Goal: Contribute content

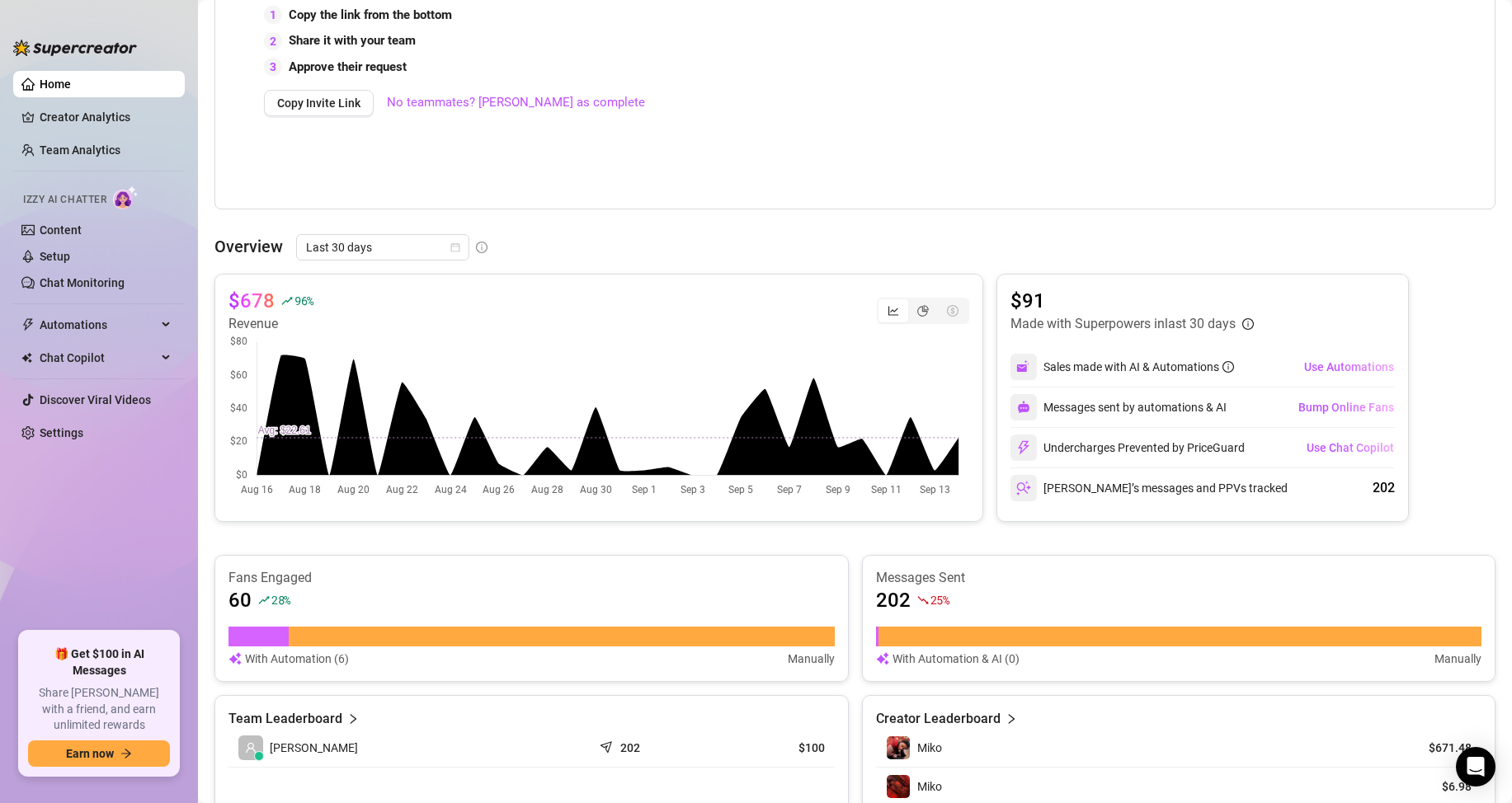
scroll to position [495, 0]
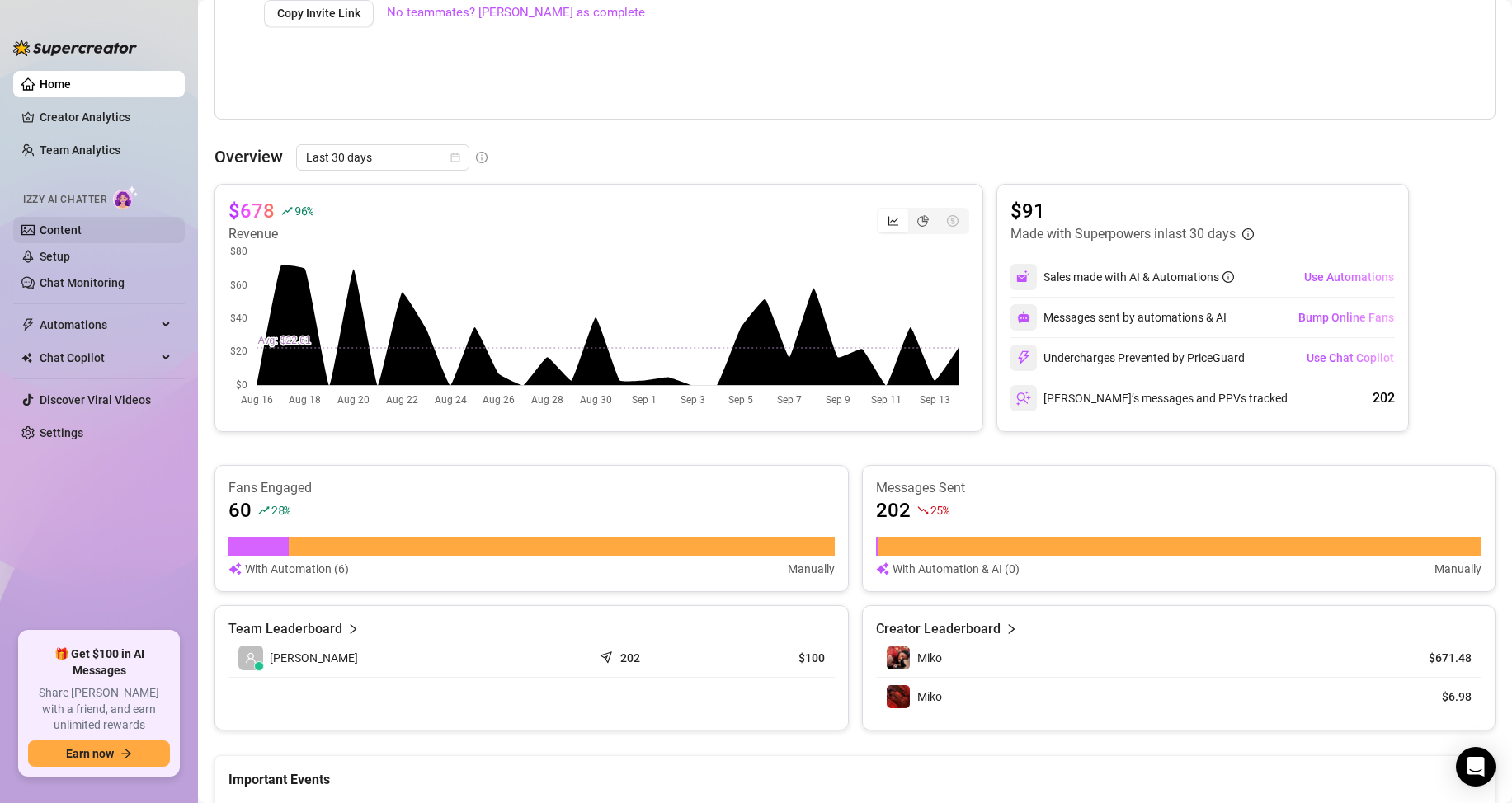
click at [81, 223] on link "Content" at bounding box center [60, 230] width 42 height 14
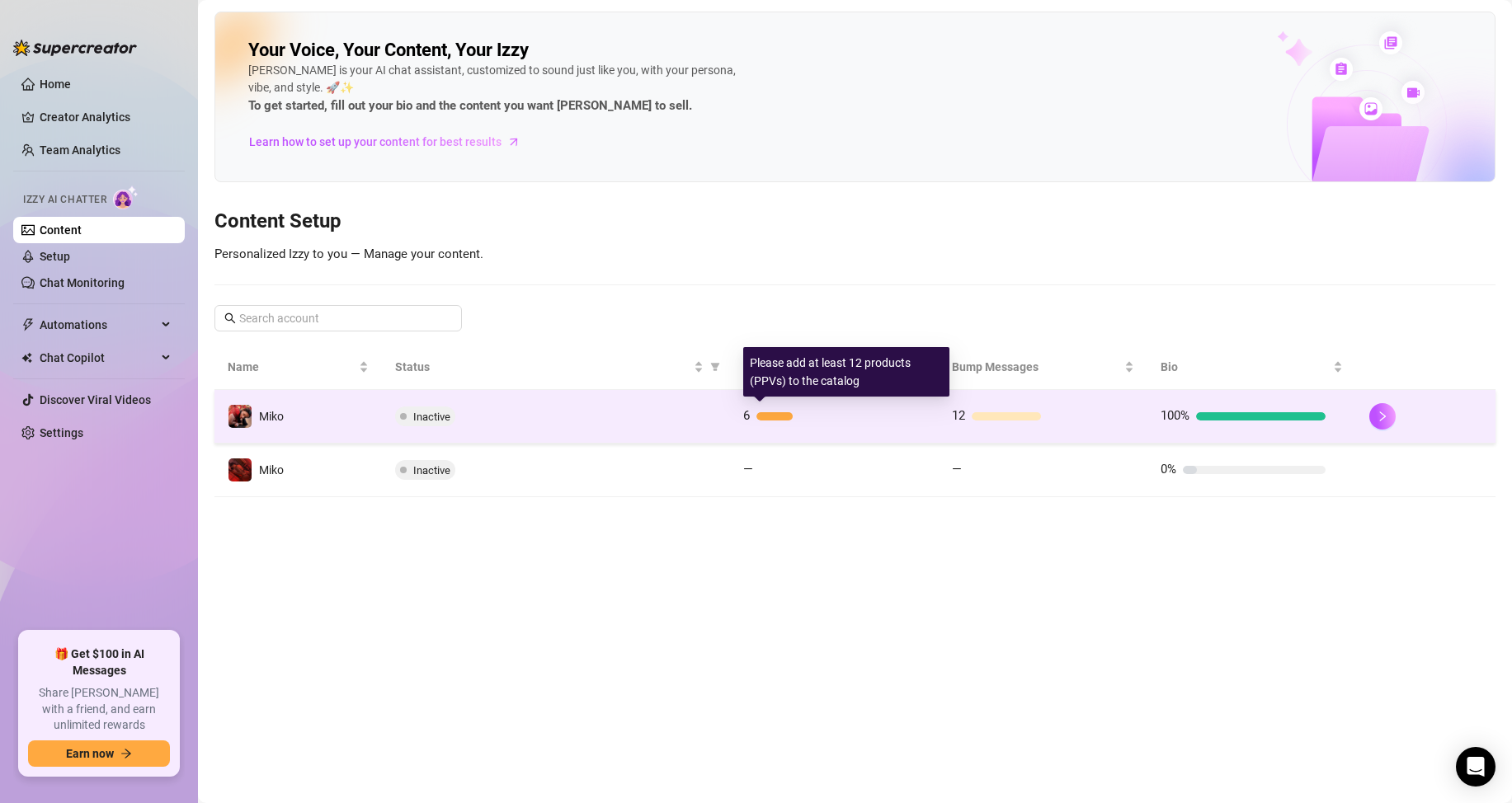
click at [794, 421] on div "6" at bounding box center [825, 416] width 165 height 19
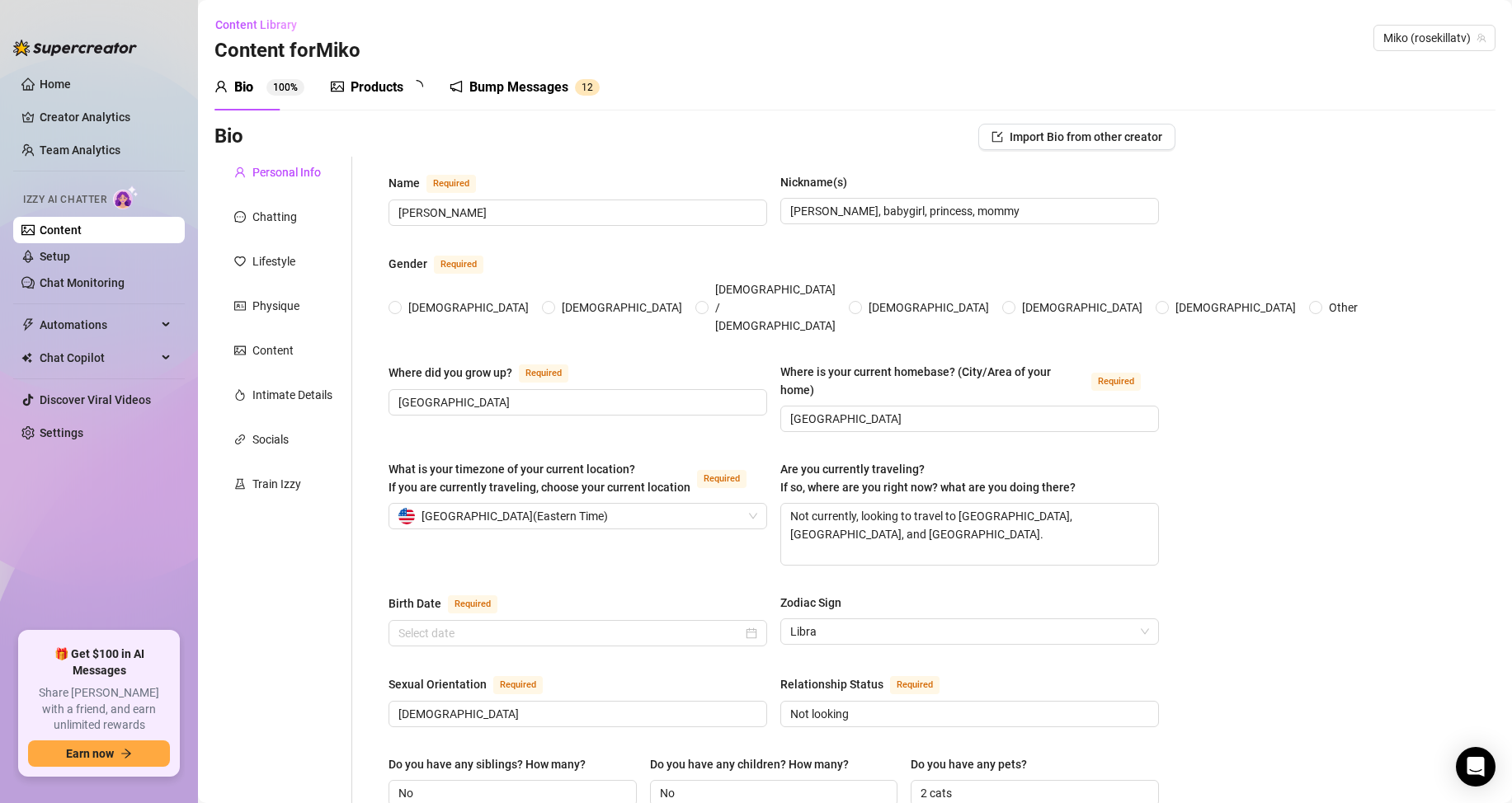
radio input "true"
type input "[DATE]"
click at [402, 84] on div "Products" at bounding box center [376, 87] width 52 height 19
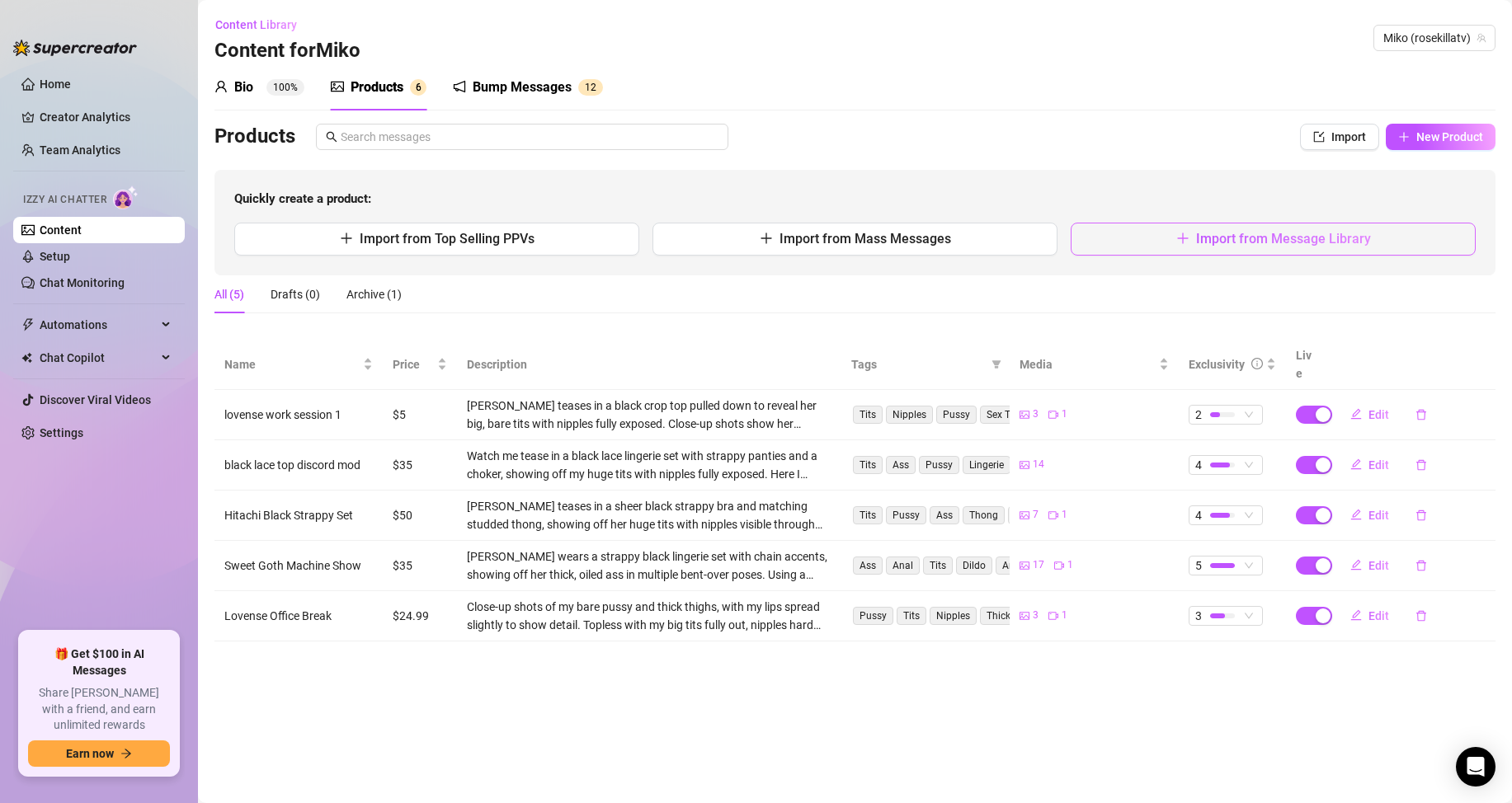
click at [1227, 246] on span "Import from Message Library" at bounding box center [1283, 239] width 175 height 16
type textarea "Type your message here..."
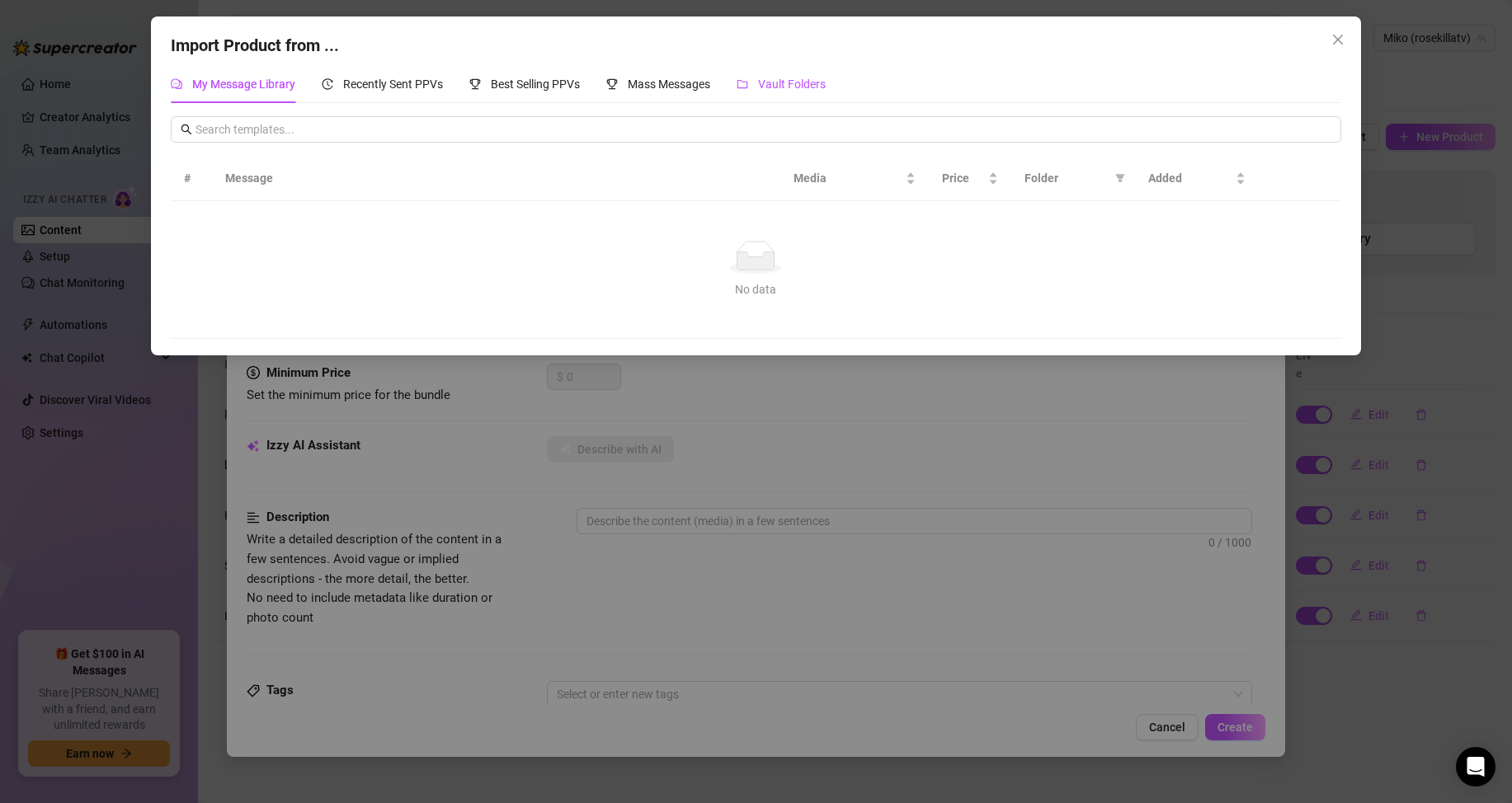
click at [791, 85] on span "Vault Folders" at bounding box center [792, 84] width 68 height 14
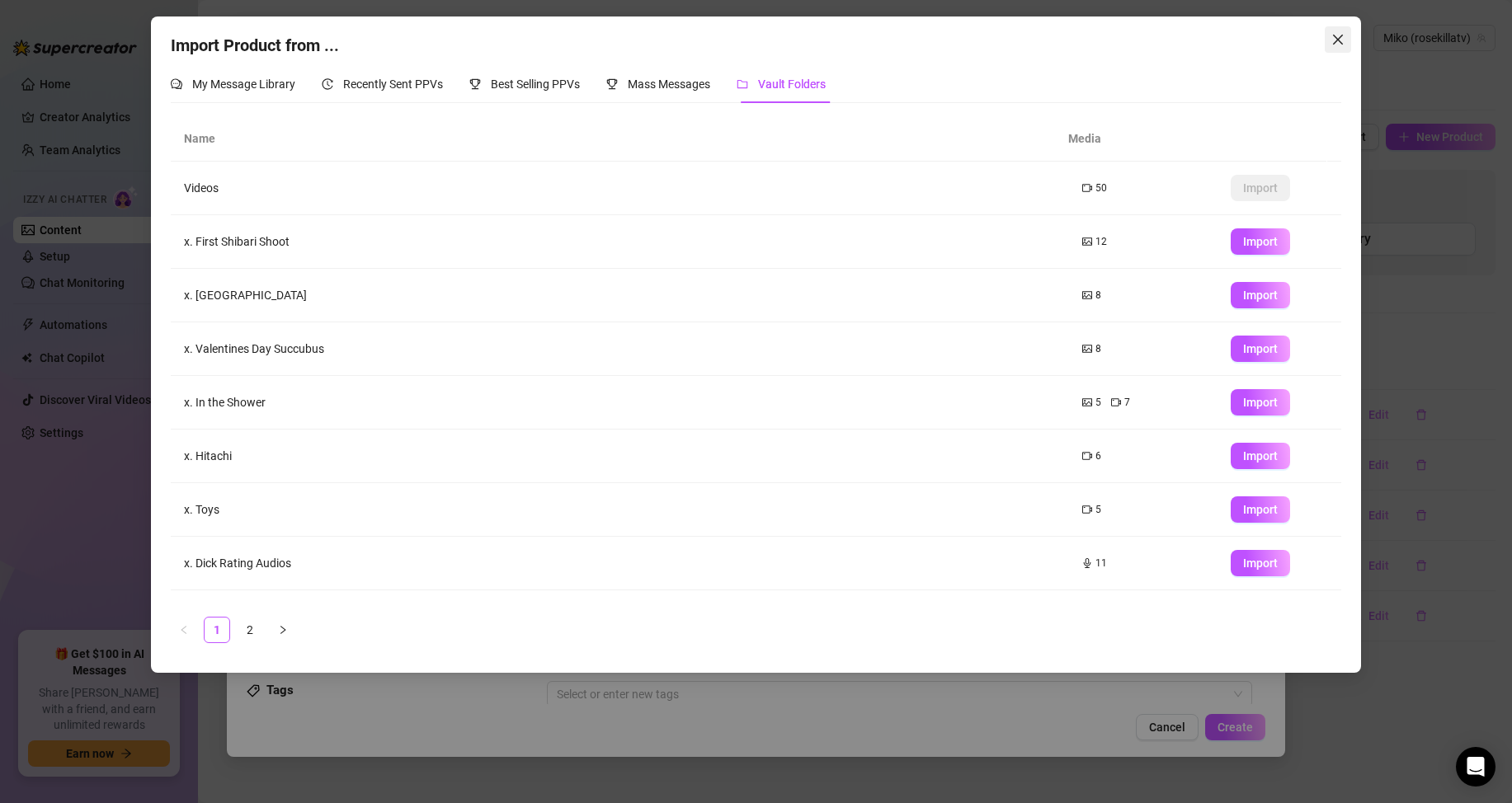
click at [1333, 46] on icon "close" at bounding box center [1338, 40] width 14 height 14
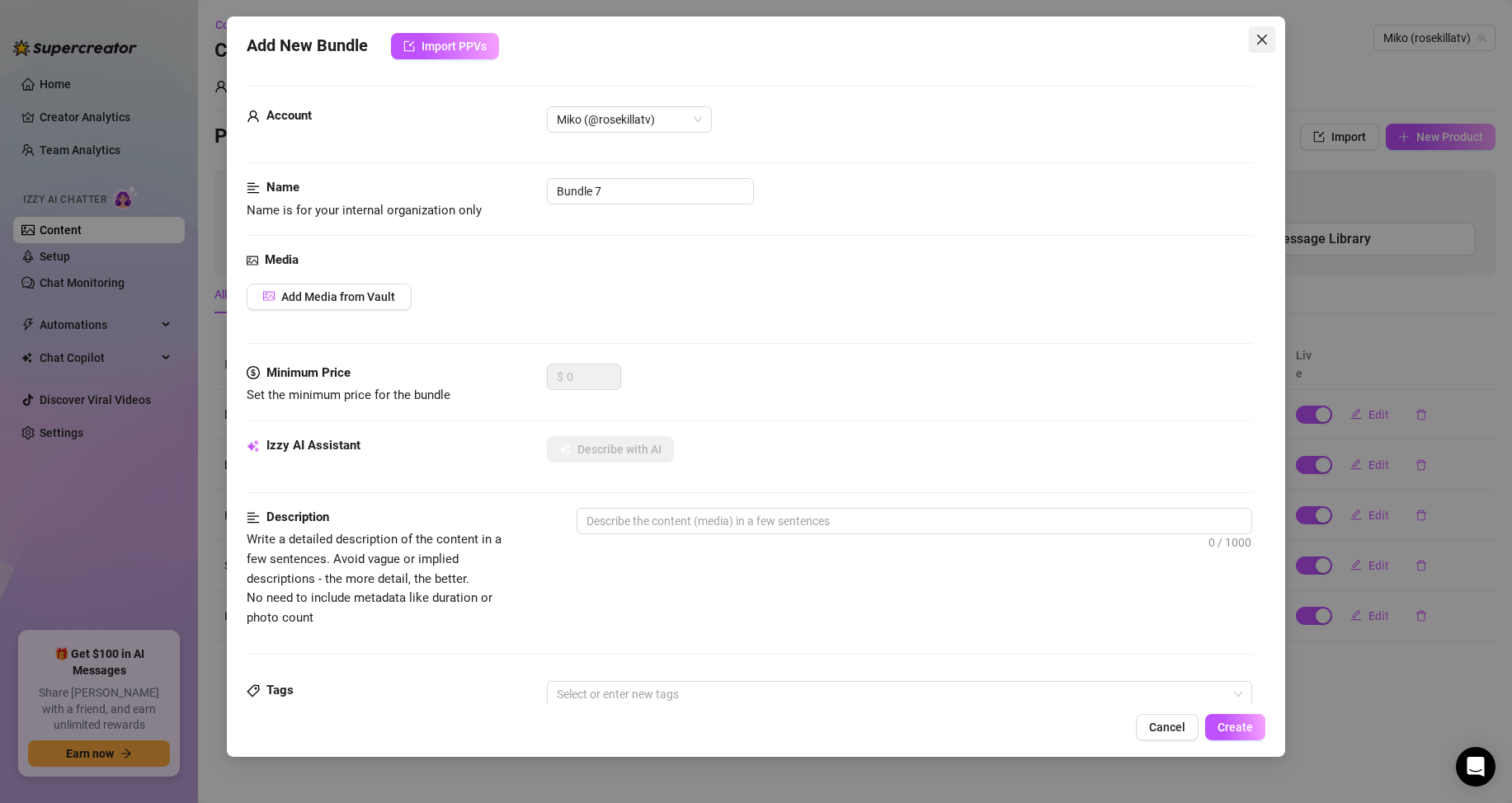
click at [1263, 44] on icon "close" at bounding box center [1262, 40] width 14 height 14
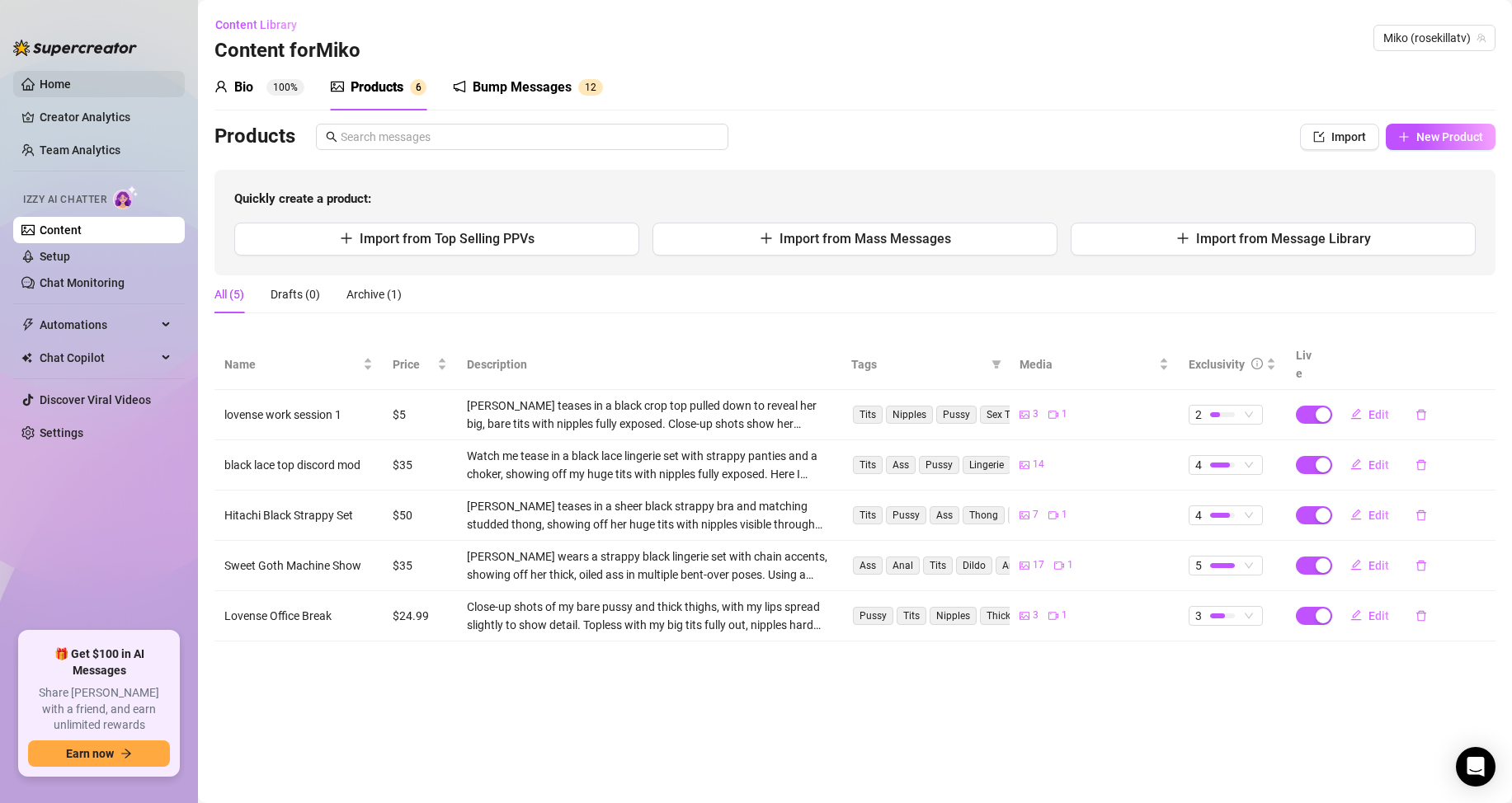
click at [71, 90] on link "Home" at bounding box center [55, 84] width 31 height 14
